Goal: Register for event/course

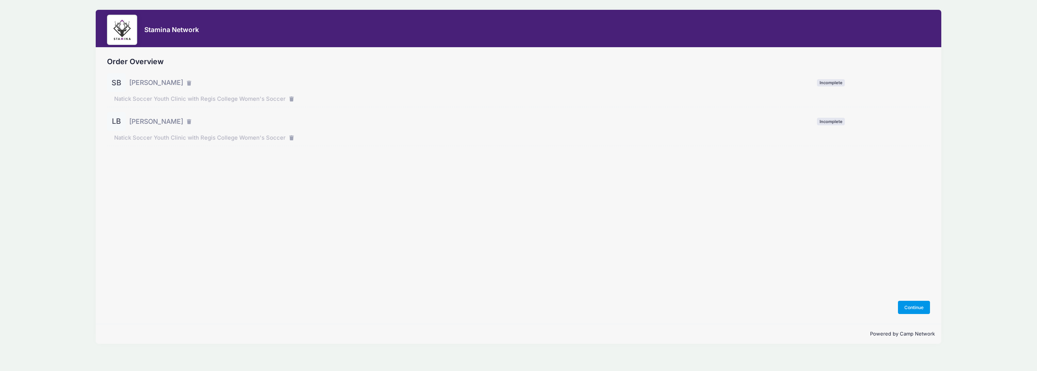
click at [911, 306] on button "Continue" at bounding box center [914, 306] width 32 height 13
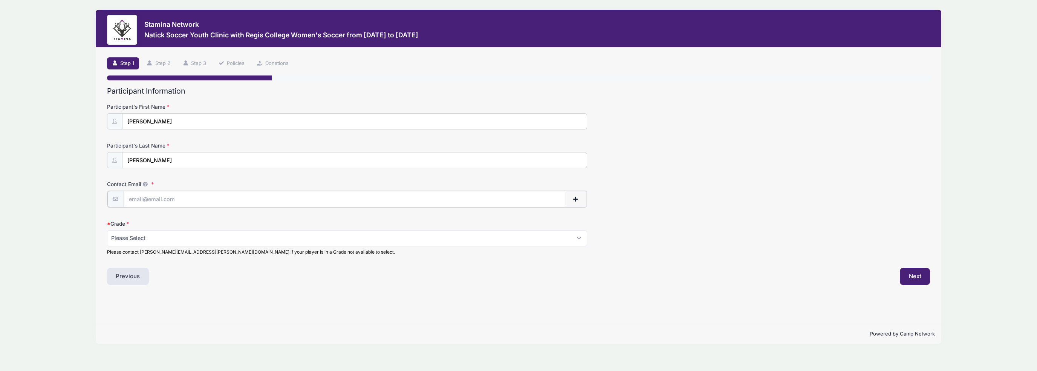
click at [170, 199] on input "Contact Email" at bounding box center [345, 199] width 442 height 16
type input "kecabagley@gmail.com"
click at [166, 238] on select "Please Select 1st Grade 2nd Grade 3rd Grade 4th Grade 5th Grade 6th Grade" at bounding box center [347, 237] width 480 height 16
select select "6th Grade"
click at [107, 229] on select "Please Select 1st Grade 2nd Grade 3rd Grade 4th Grade 5th Grade 6th Grade" at bounding box center [347, 237] width 480 height 16
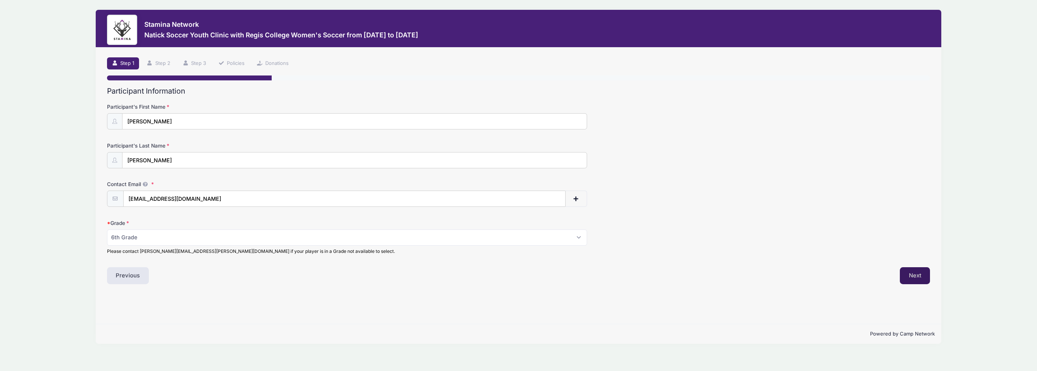
click at [914, 273] on button "Next" at bounding box center [915, 275] width 31 height 17
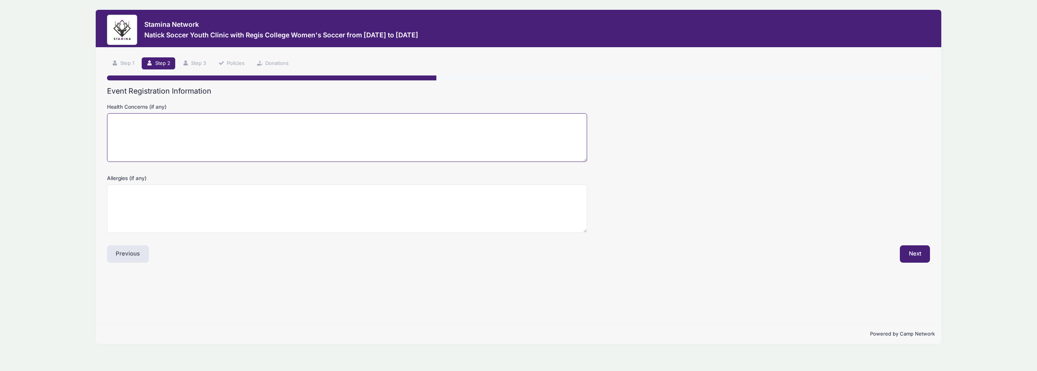
click at [146, 146] on textarea "Health Concerns (if any)" at bounding box center [347, 137] width 480 height 49
type textarea "none"
click at [911, 250] on button "Next" at bounding box center [915, 253] width 31 height 17
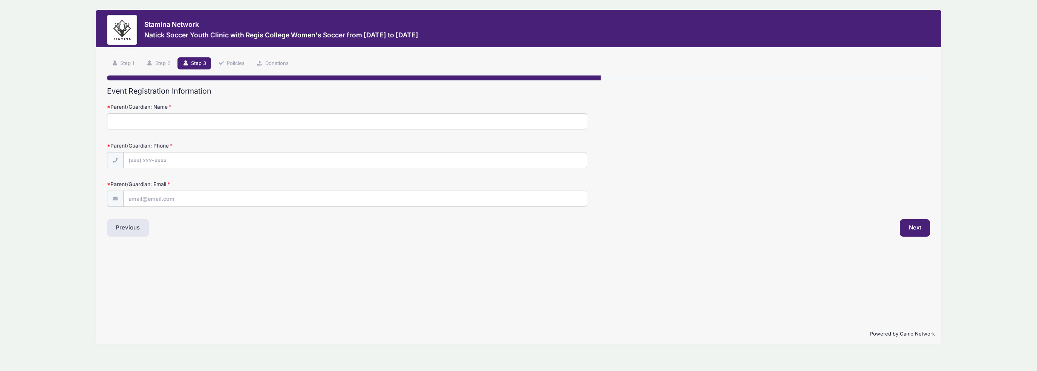
click at [155, 118] on input "Parent/Guardian: Name" at bounding box center [347, 121] width 480 height 16
type input "Kevin Bagley"
type input "(781) 366-0712"
type input "kecabagley@gmail.com"
click at [911, 226] on button "Next" at bounding box center [915, 227] width 31 height 17
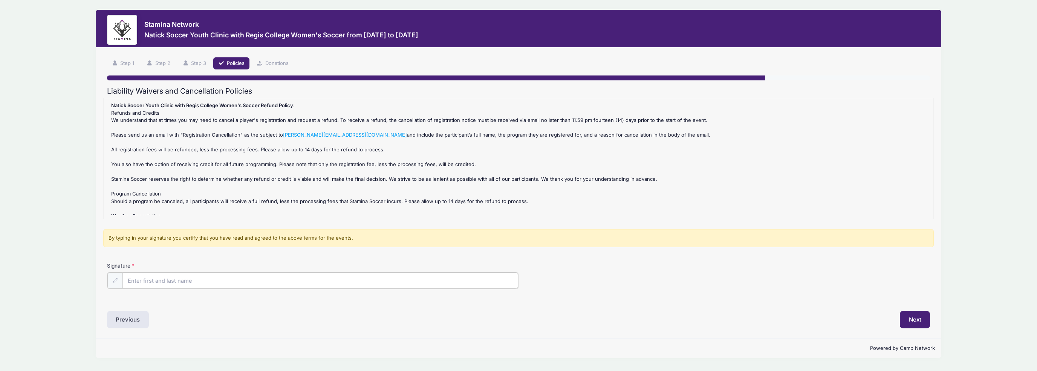
click at [150, 282] on input "Signature" at bounding box center [321, 280] width 396 height 16
click at [147, 279] on input "Signature" at bounding box center [321, 280] width 396 height 16
type input "Kevin Bagley"
click at [131, 149] on div "Natick Soccer Youth Clinic with Regis College Women's Soccer Refund Policy : Re…" at bounding box center [518, 158] width 822 height 113
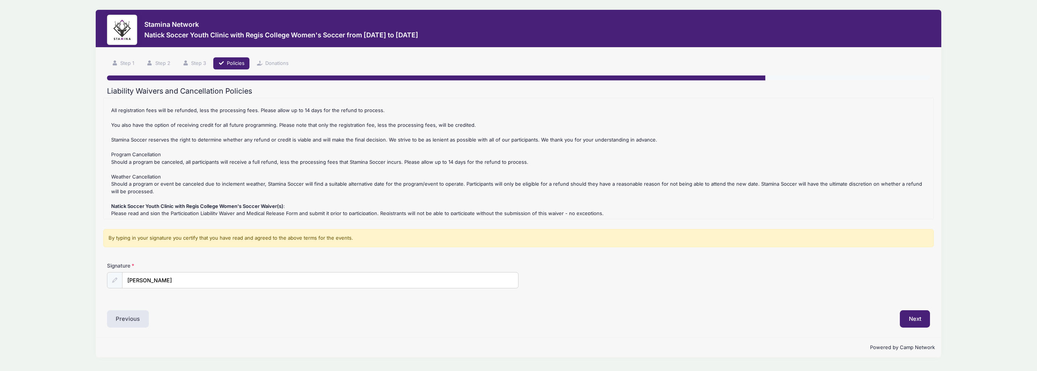
scroll to position [41, 0]
click at [913, 317] on button "Next" at bounding box center [915, 318] width 31 height 17
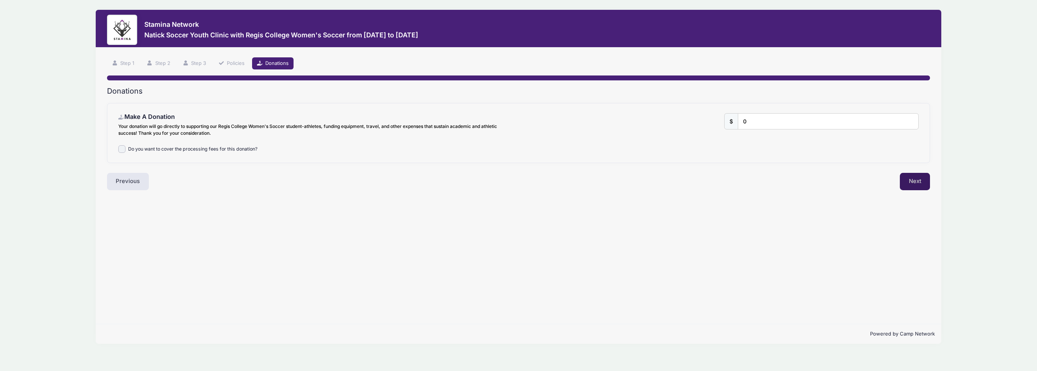
click at [913, 177] on button "Next" at bounding box center [915, 181] width 31 height 17
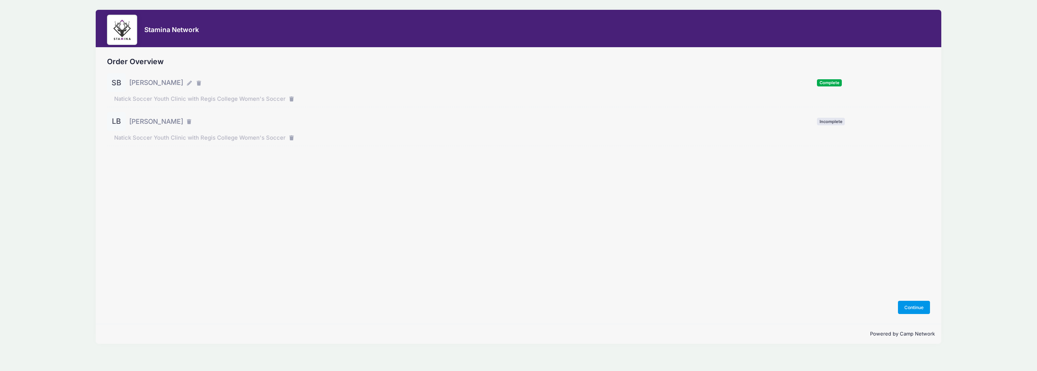
click at [909, 307] on button "Continue" at bounding box center [914, 306] width 32 height 13
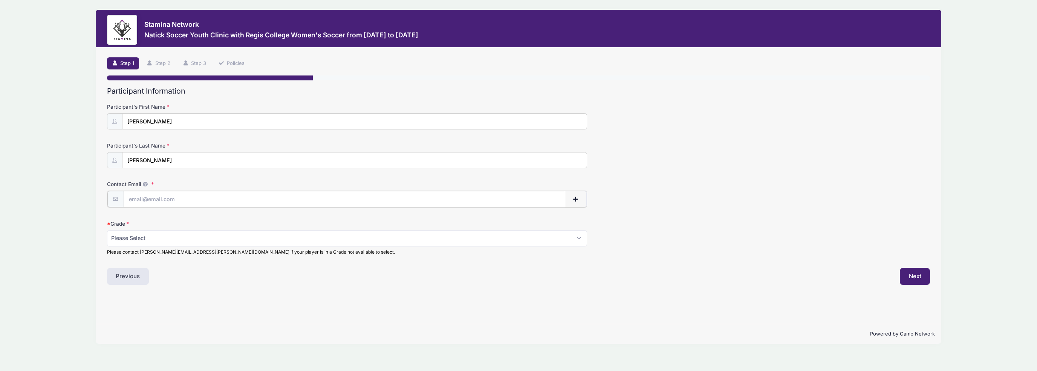
click at [155, 199] on input "Contact Email" at bounding box center [345, 199] width 442 height 16
type input "[EMAIL_ADDRESS][DOMAIN_NAME]"
click at [148, 237] on select "Please Select 1st Grade 2nd Grade 3rd Grade 4th Grade 5th Grade 6th Grade" at bounding box center [347, 237] width 480 height 16
select select "3rd Grade"
click at [107, 229] on select "Please Select 1st Grade 2nd Grade 3rd Grade 4th Grade 5th Grade 6th Grade" at bounding box center [347, 237] width 480 height 16
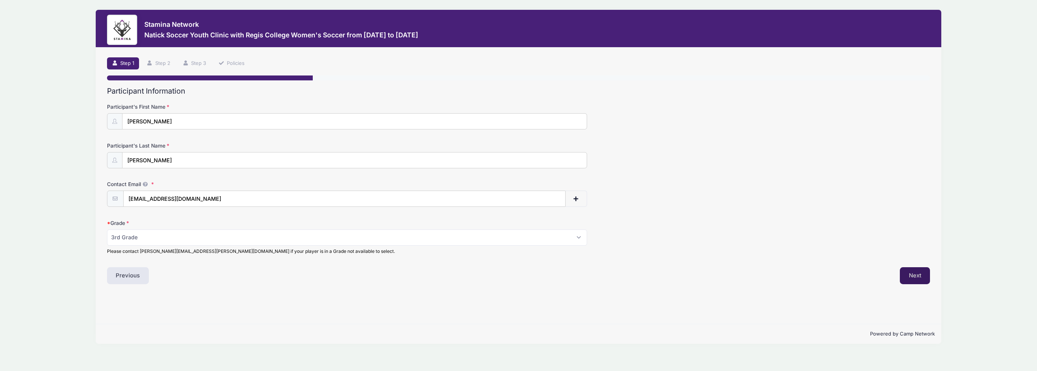
click at [922, 271] on button "Next" at bounding box center [915, 275] width 31 height 17
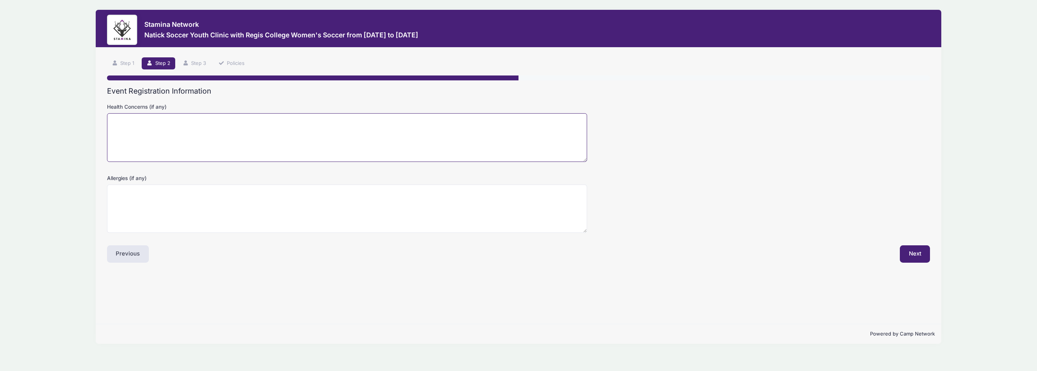
click at [204, 131] on textarea "Health Concerns (if any)" at bounding box center [347, 137] width 480 height 49
type textarea "none"
click at [920, 253] on button "Next" at bounding box center [915, 253] width 31 height 17
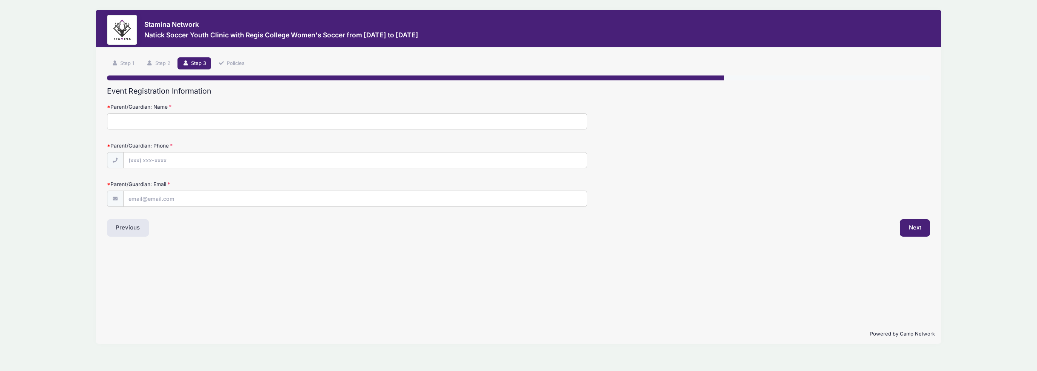
click at [137, 120] on input "Parent/Guardian: Name" at bounding box center [347, 121] width 480 height 16
type input "Kevin Bagley"
type input "(781) 366-0712"
type input "[EMAIL_ADDRESS][DOMAIN_NAME]"
click at [918, 230] on button "Next" at bounding box center [915, 227] width 31 height 17
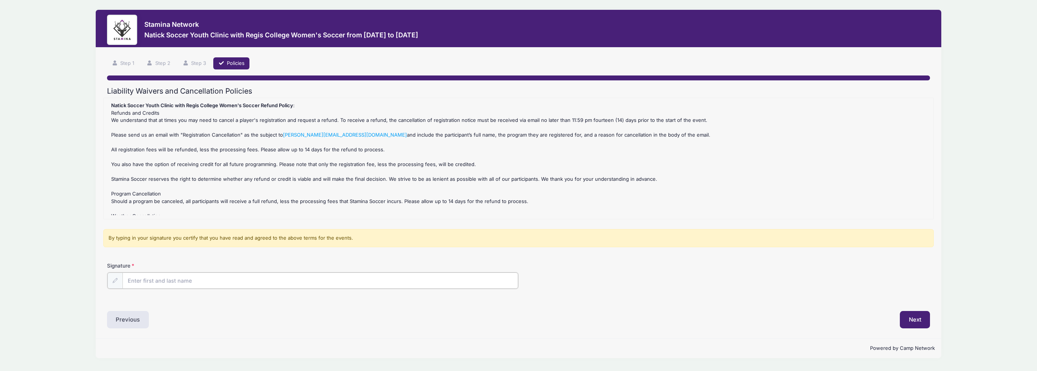
click at [146, 282] on input "Signature" at bounding box center [321, 280] width 396 height 16
type input "Kevin Bagley"
click at [919, 321] on button "Next" at bounding box center [915, 318] width 31 height 17
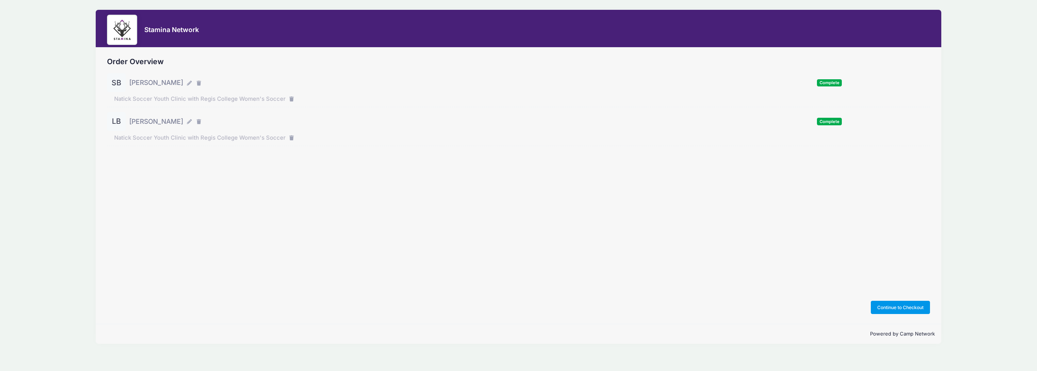
click at [902, 306] on button "Continue to Checkout" at bounding box center [901, 306] width 60 height 13
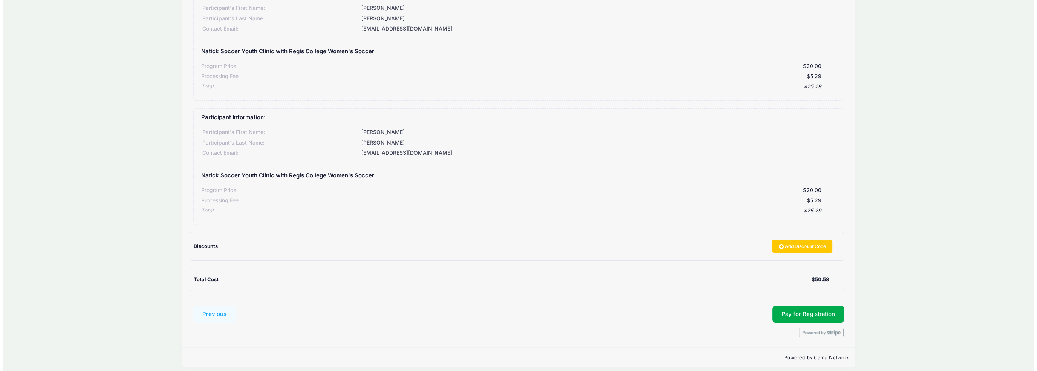
scroll to position [93, 0]
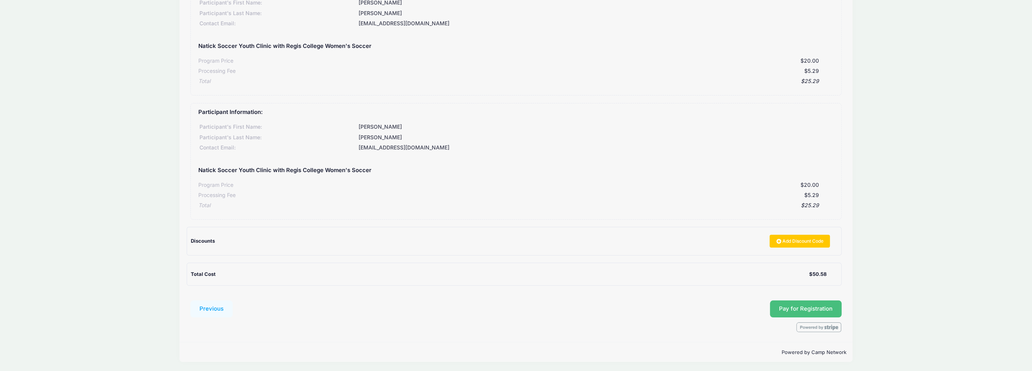
click at [804, 305] on span "Pay for Registration" at bounding box center [806, 308] width 54 height 7
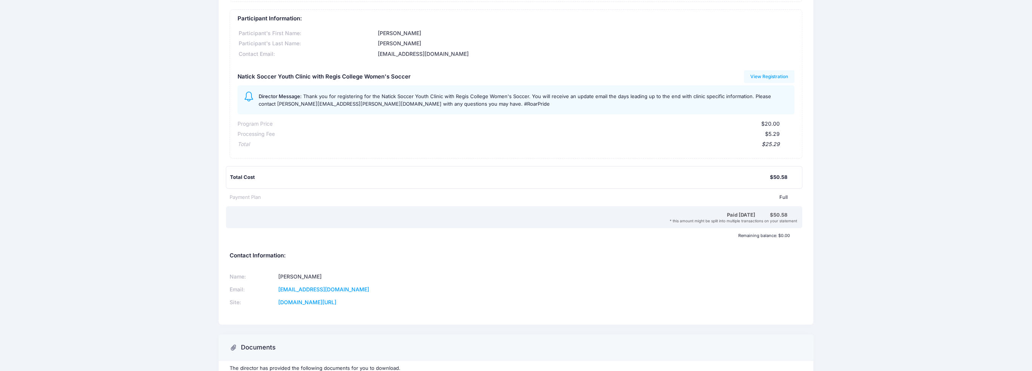
scroll to position [254, 0]
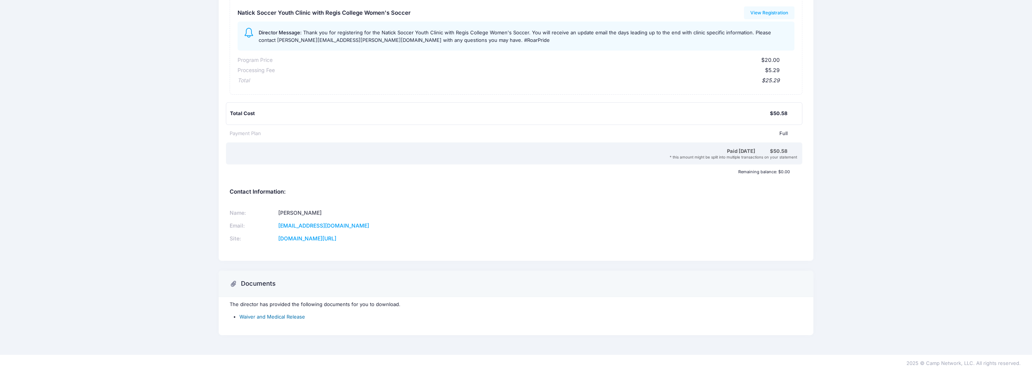
click at [267, 316] on link "Waiver and Medical Release" at bounding box center [272, 316] width 66 height 6
